Goal: Information Seeking & Learning: Learn about a topic

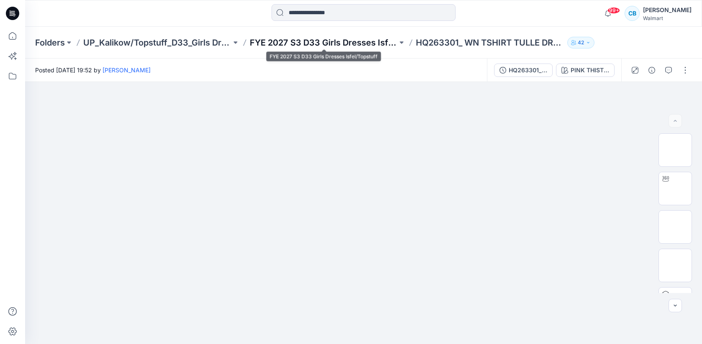
click at [272, 41] on p "FYE 2027 S3 D33 Girls Dresses Isfel/Topstuff" at bounding box center [324, 43] width 148 height 12
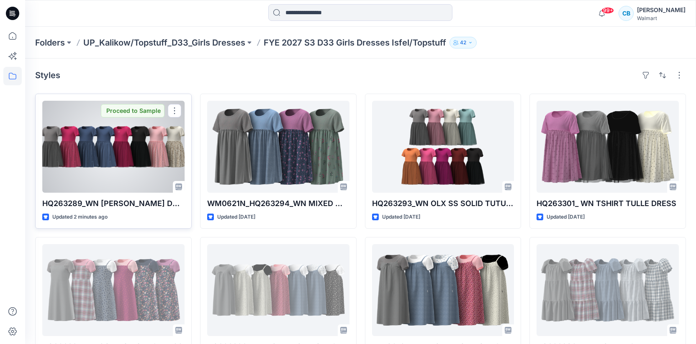
click at [138, 146] on div at bounding box center [113, 147] width 142 height 92
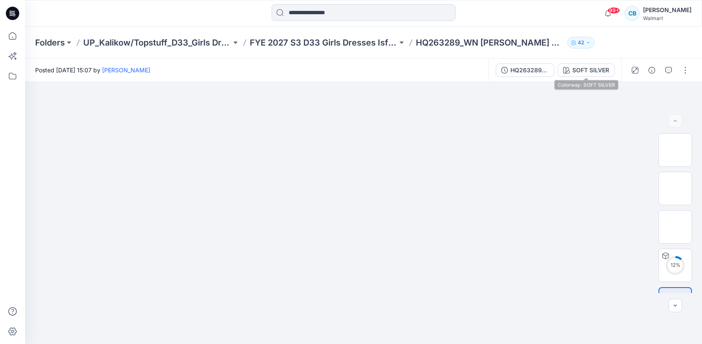
click at [591, 70] on div "SOFT SILVER" at bounding box center [590, 70] width 37 height 9
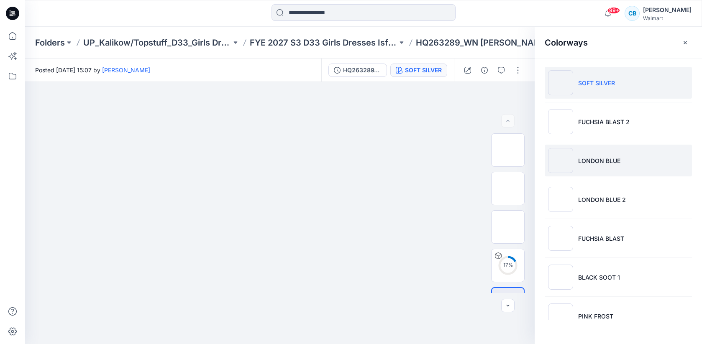
click at [605, 163] on p "LONDON BLUE" at bounding box center [599, 160] width 42 height 9
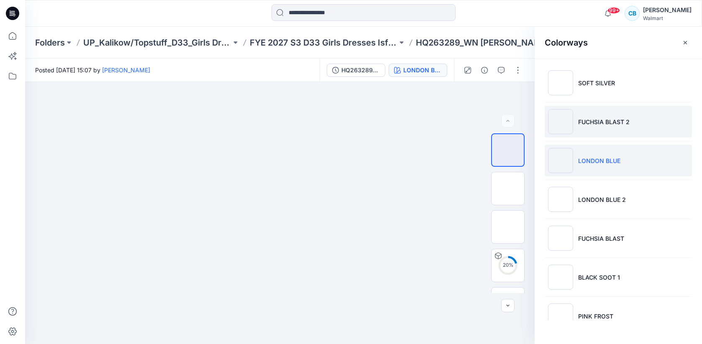
click at [594, 125] on p "FUCHSIA BLAST 2" at bounding box center [603, 122] width 51 height 9
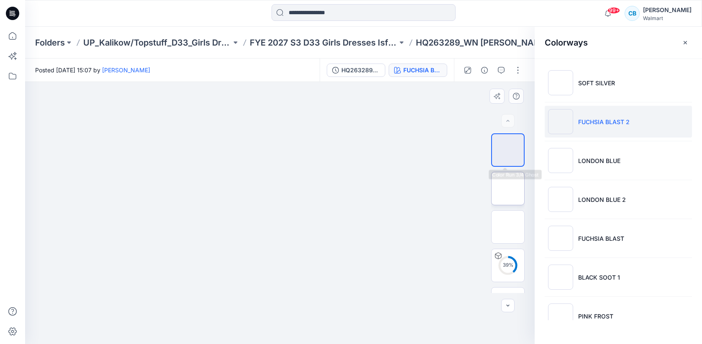
click at [508, 189] on img at bounding box center [508, 189] width 0 height 0
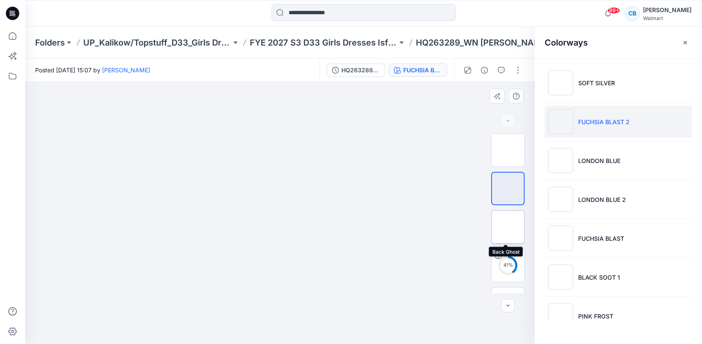
click at [508, 227] on img at bounding box center [508, 227] width 0 height 0
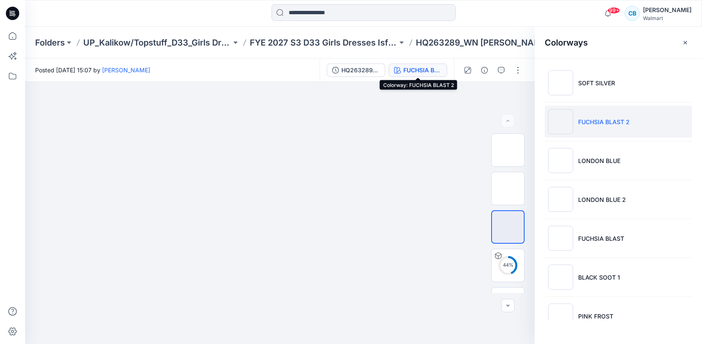
click at [432, 72] on div "FUCHSIA BLAST 2" at bounding box center [422, 70] width 38 height 9
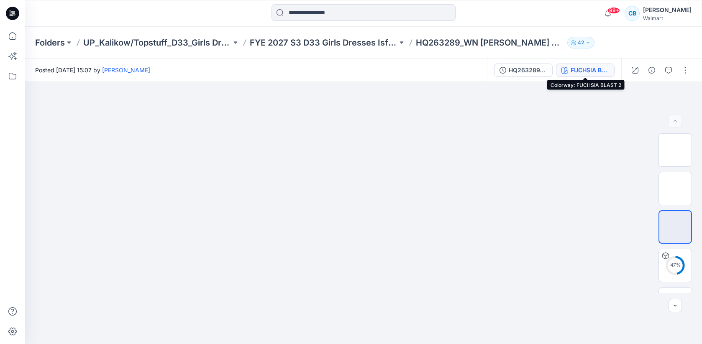
click at [570, 67] on button "FUCHSIA BLAST 2" at bounding box center [585, 70] width 59 height 13
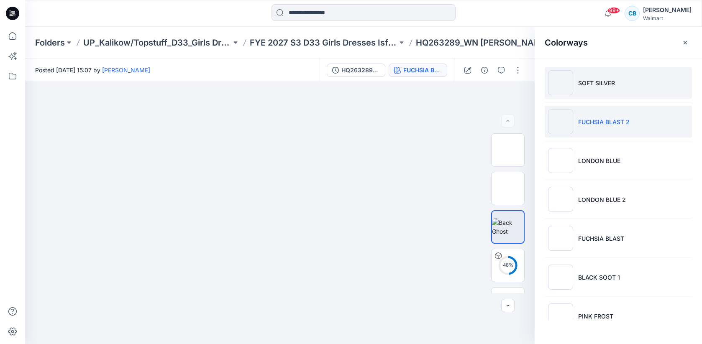
click at [576, 90] on li "SOFT SILVER" at bounding box center [618, 83] width 147 height 32
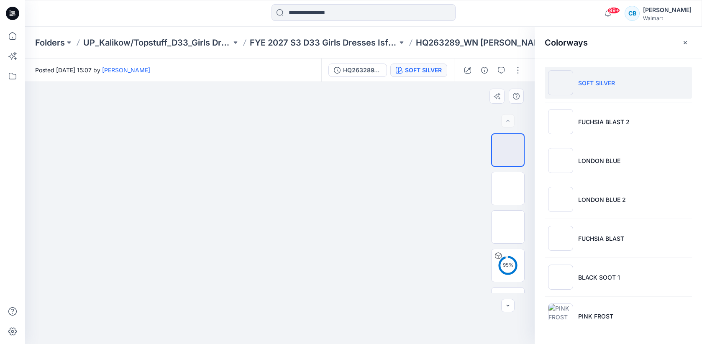
scroll to position [28, 0]
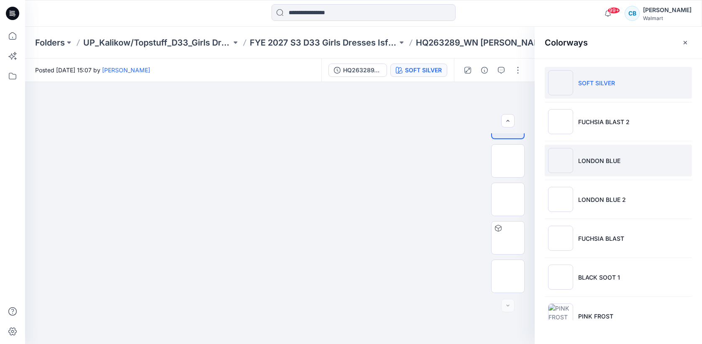
click at [605, 160] on p "LONDON BLUE" at bounding box center [599, 160] width 42 height 9
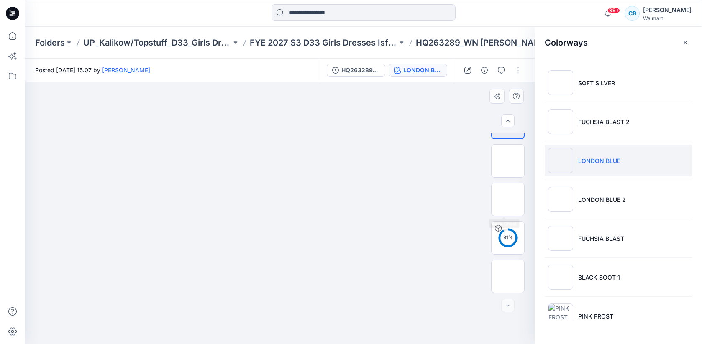
drag, startPoint x: 523, startPoint y: 199, endPoint x: 525, endPoint y: 160, distance: 39.4
click at [525, 159] on div "91 %" at bounding box center [507, 213] width 33 height 160
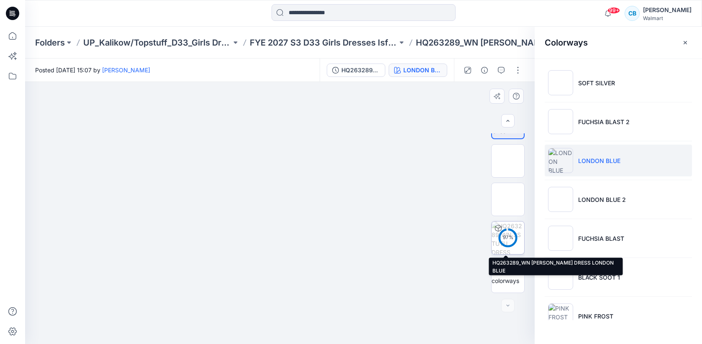
click at [510, 243] on circle at bounding box center [507, 237] width 17 height 17
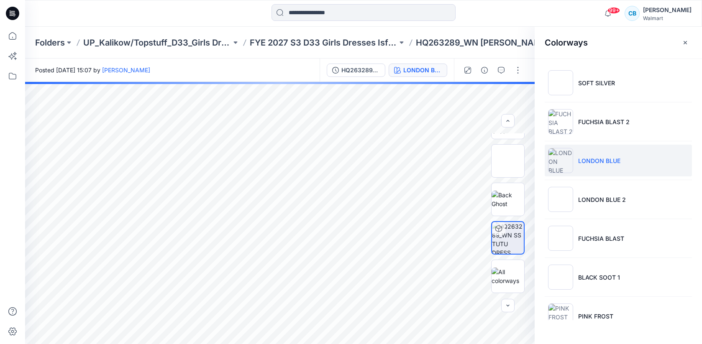
scroll to position [0, 0]
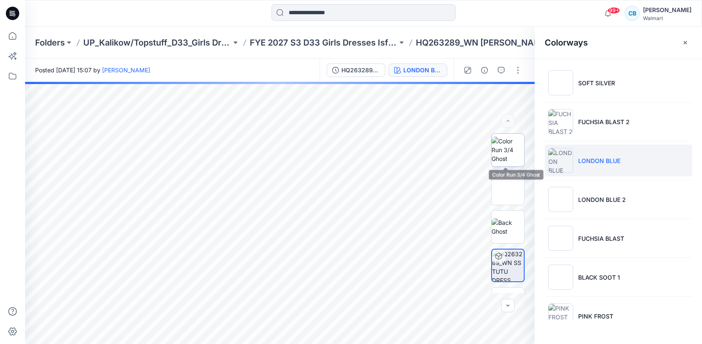
click at [509, 158] on img at bounding box center [507, 150] width 33 height 26
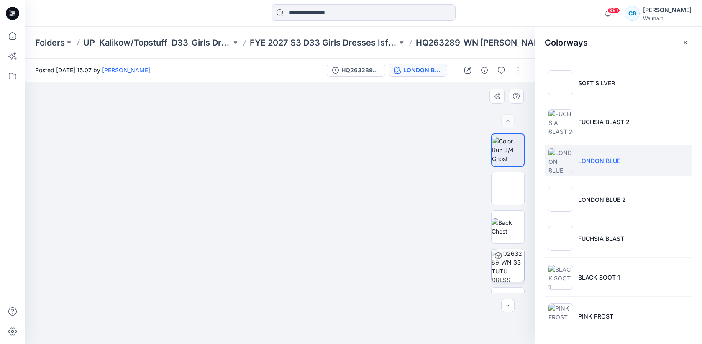
click at [505, 119] on div at bounding box center [507, 120] width 13 height 13
click at [506, 303] on button "button" at bounding box center [507, 305] width 13 height 13
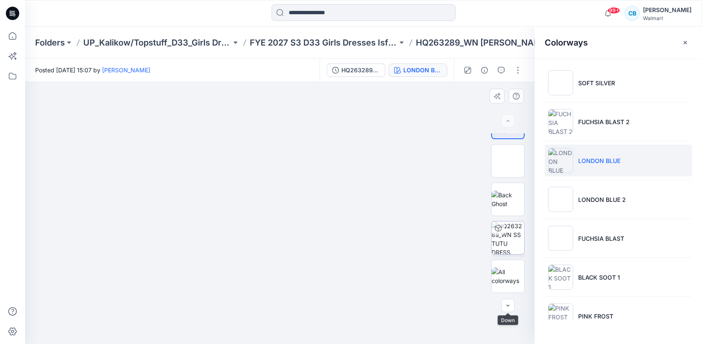
click at [506, 302] on div at bounding box center [507, 305] width 13 height 13
click at [506, 304] on div at bounding box center [507, 305] width 13 height 13
drag, startPoint x: 506, startPoint y: 304, endPoint x: 510, endPoint y: 294, distance: 11.4
click at [505, 304] on div at bounding box center [507, 305] width 13 height 13
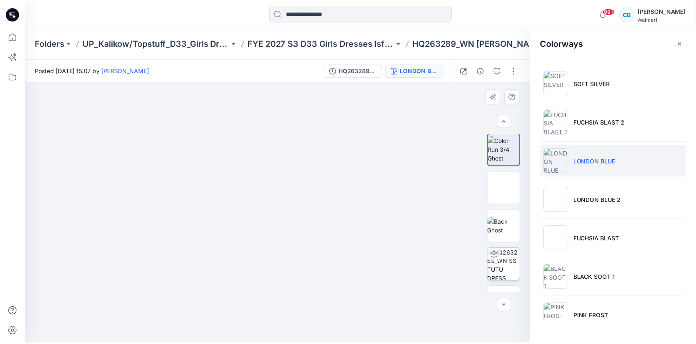
scroll to position [0, 0]
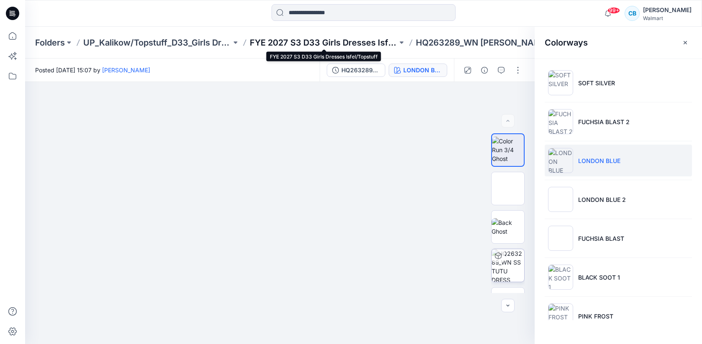
click at [363, 41] on p "FYE 2027 S3 D33 Girls Dresses Isfel/Topstuff" at bounding box center [324, 43] width 148 height 12
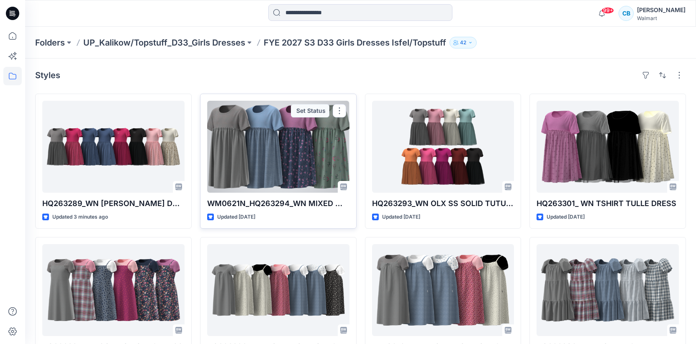
click at [319, 143] on div at bounding box center [278, 147] width 142 height 92
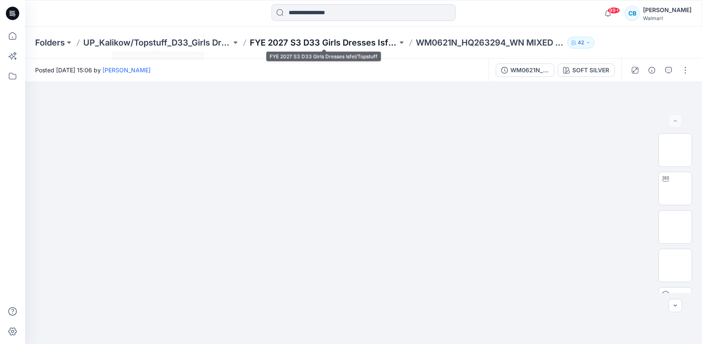
click at [275, 43] on p "FYE 2027 S3 D33 Girls Dresses Isfel/Topstuff" at bounding box center [324, 43] width 148 height 12
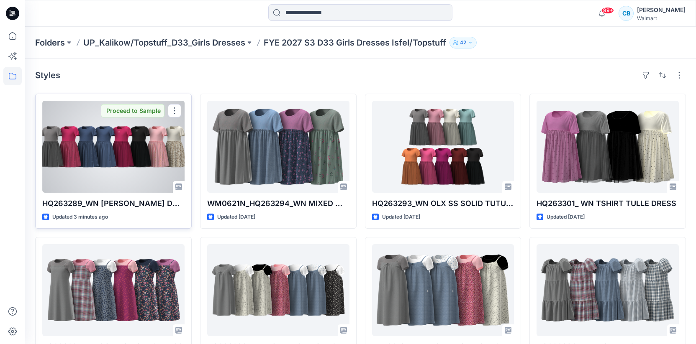
click at [165, 147] on div at bounding box center [113, 147] width 142 height 92
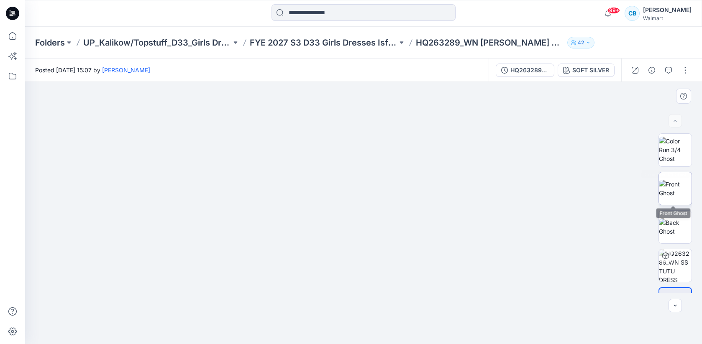
click at [679, 187] on img at bounding box center [675, 189] width 33 height 18
click at [678, 153] on img at bounding box center [675, 150] width 33 height 26
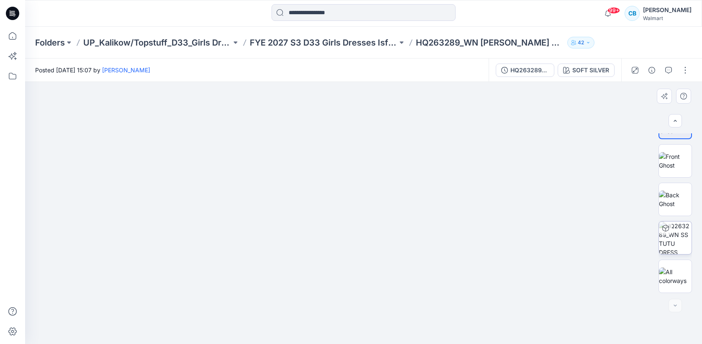
click at [683, 242] on img at bounding box center [675, 238] width 33 height 33
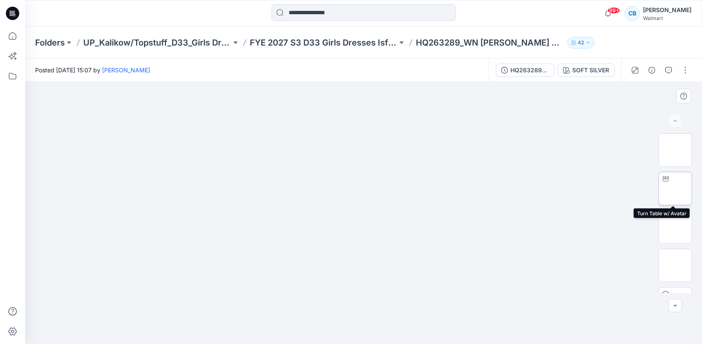
click at [675, 189] on img at bounding box center [675, 189] width 0 height 0
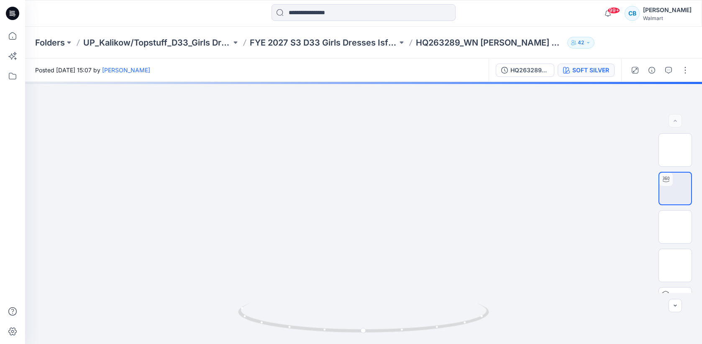
click at [591, 73] on div "SOFT SILVER" at bounding box center [590, 70] width 37 height 9
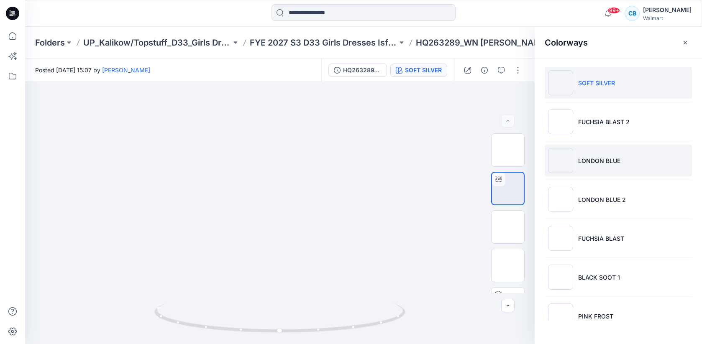
click at [637, 161] on li "LONDON BLUE" at bounding box center [618, 161] width 147 height 32
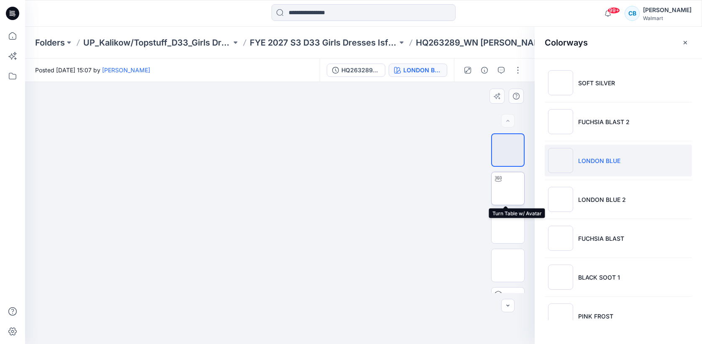
click at [508, 189] on img at bounding box center [508, 189] width 0 height 0
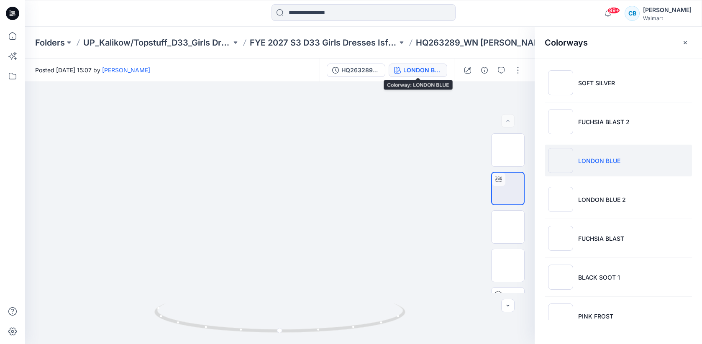
click at [433, 71] on div "LONDON BLUE" at bounding box center [422, 70] width 38 height 9
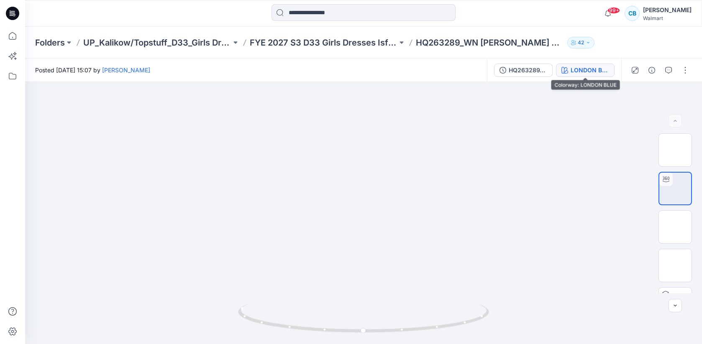
click at [592, 73] on div "LONDON BLUE" at bounding box center [590, 70] width 38 height 9
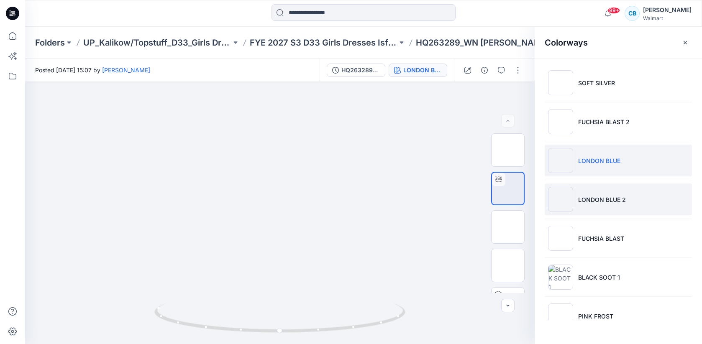
click at [606, 195] on p "LONDON BLUE 2" at bounding box center [602, 199] width 48 height 9
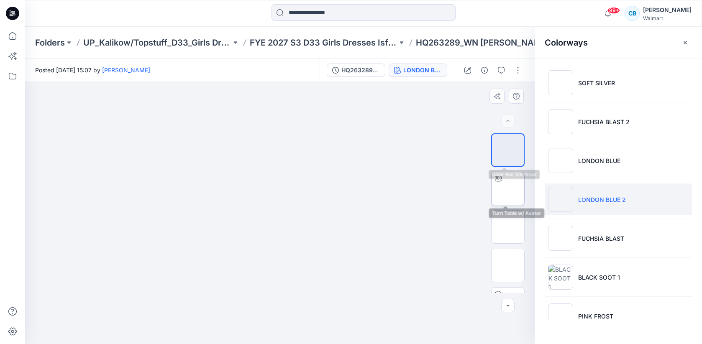
click at [508, 189] on img at bounding box center [508, 189] width 0 height 0
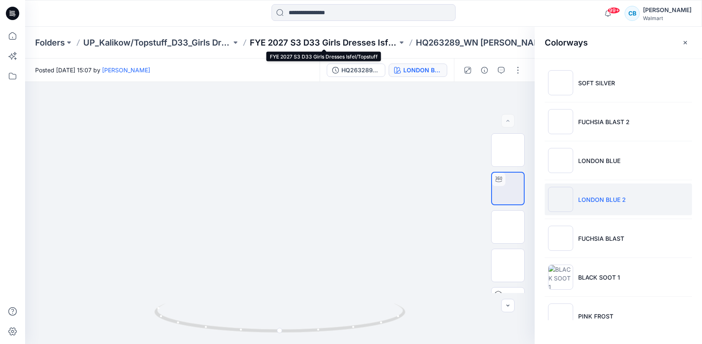
click at [351, 41] on p "FYE 2027 S3 D33 Girls Dresses Isfel/Topstuff" at bounding box center [324, 43] width 148 height 12
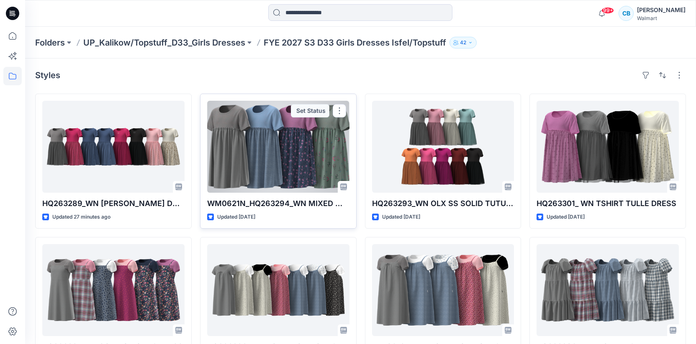
click at [252, 164] on div at bounding box center [278, 147] width 142 height 92
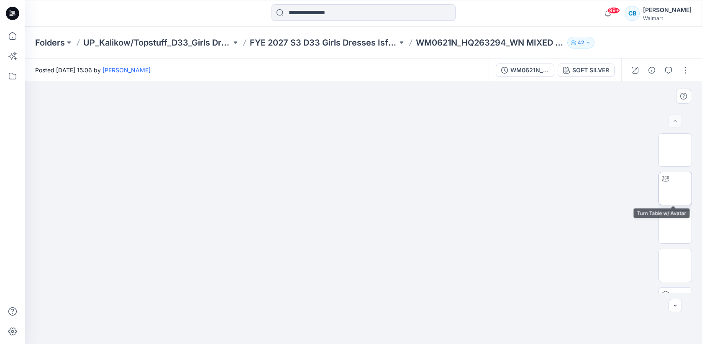
click at [675, 189] on img at bounding box center [675, 189] width 0 height 0
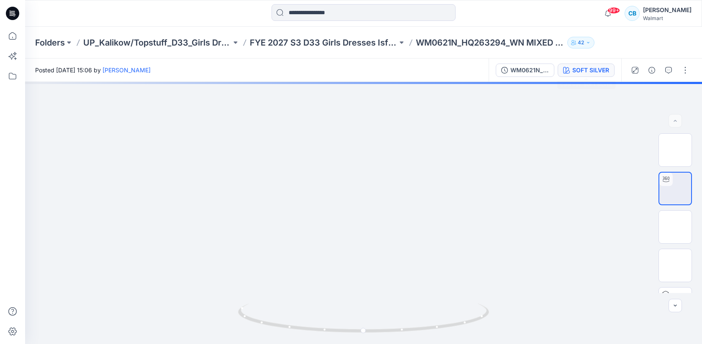
click at [591, 69] on div "SOFT SILVER" at bounding box center [590, 70] width 37 height 9
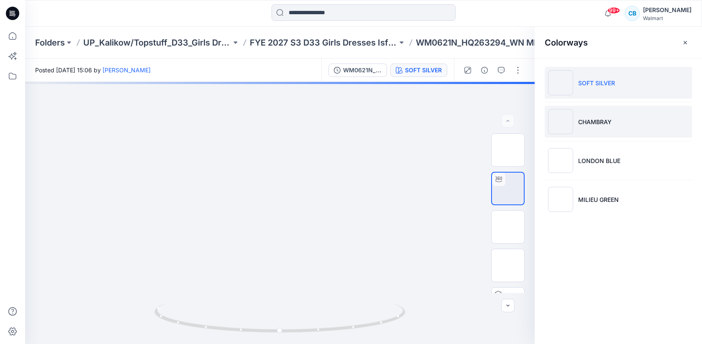
click at [591, 119] on p "CHAMBRAY" at bounding box center [594, 122] width 33 height 9
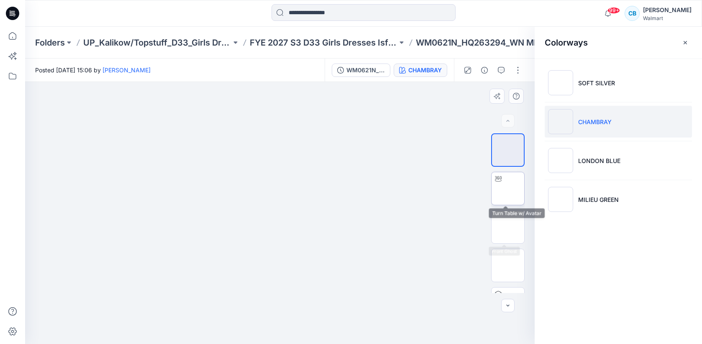
click at [508, 189] on img at bounding box center [508, 189] width 0 height 0
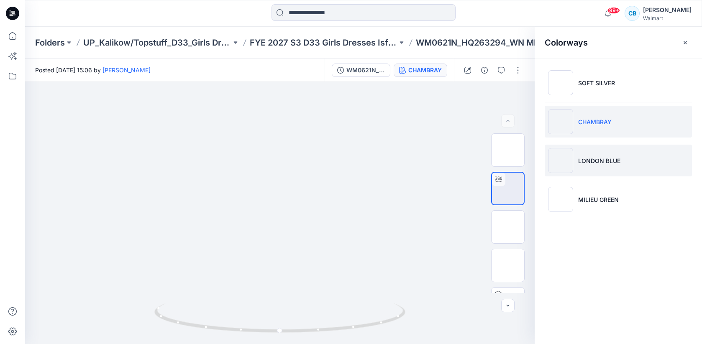
click at [638, 173] on li "LONDON BLUE" at bounding box center [618, 161] width 147 height 32
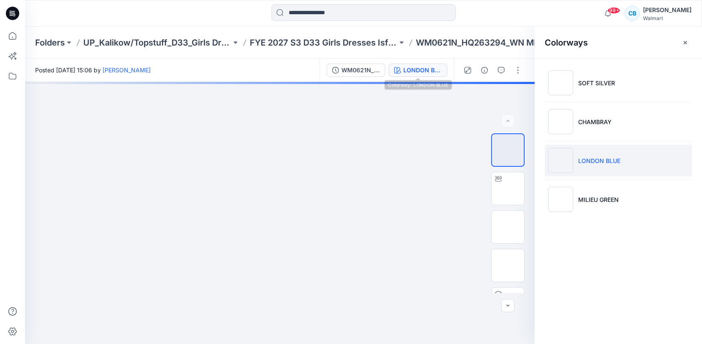
click at [427, 67] on div "LONDON BLUE" at bounding box center [422, 70] width 38 height 9
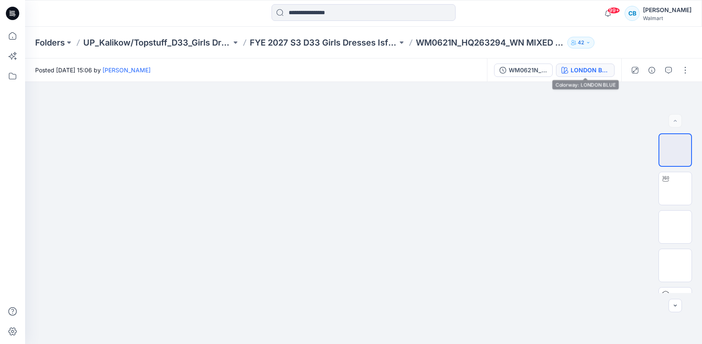
click at [587, 75] on button "LONDON BLUE" at bounding box center [585, 70] width 59 height 13
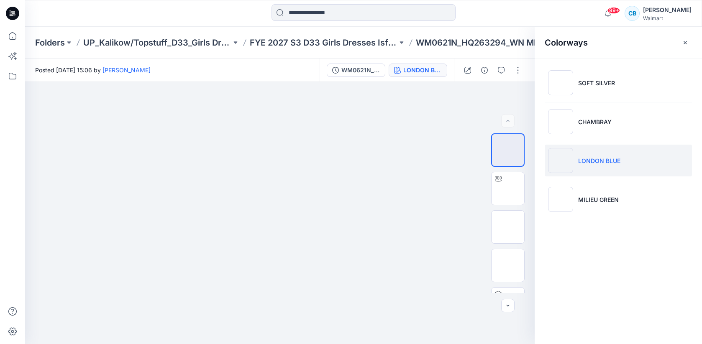
click at [578, 159] on p "LONDON BLUE" at bounding box center [599, 160] width 42 height 9
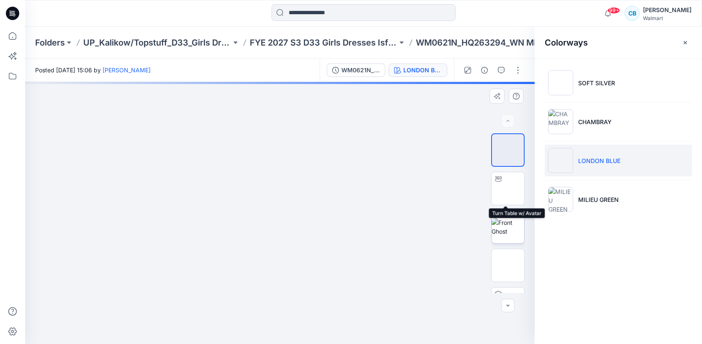
click at [507, 222] on img at bounding box center [507, 227] width 33 height 18
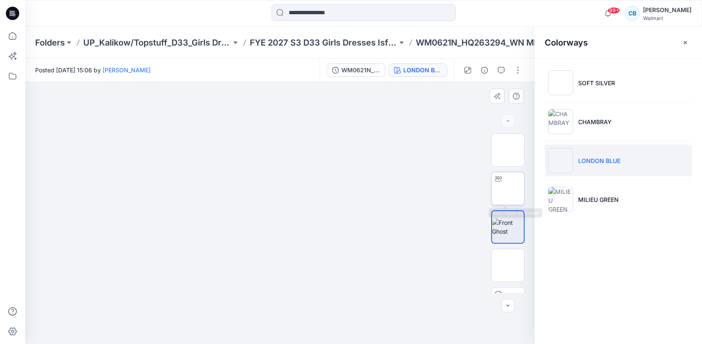
click at [508, 189] on img at bounding box center [508, 189] width 0 height 0
